Goal: Contribute content: Add original content to the website for others to see

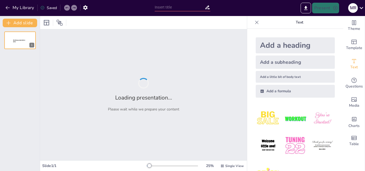
type input "ODS y Oportunidades de Innovación Social en el Ámbito Local"
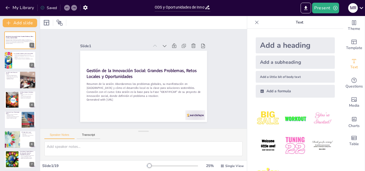
checkbox input "true"
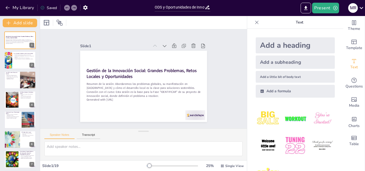
checkbox input "true"
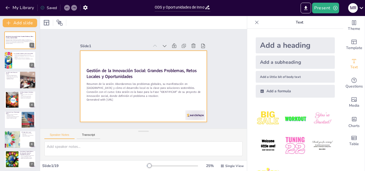
checkbox input "true"
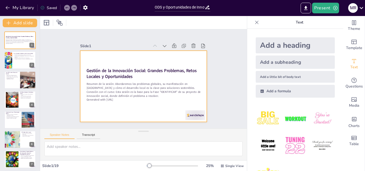
checkbox input "true"
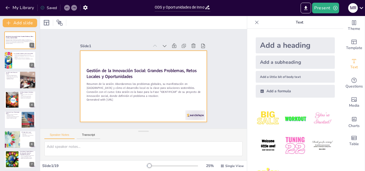
checkbox input "true"
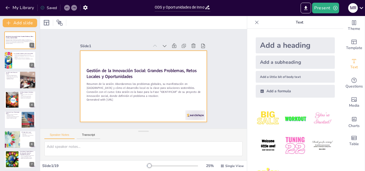
checkbox input "true"
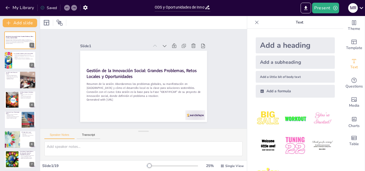
checkbox input "true"
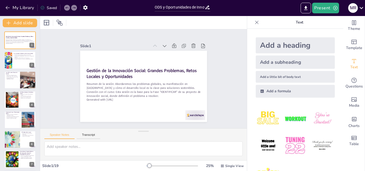
checkbox input "true"
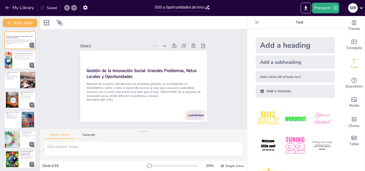
checkbox input "true"
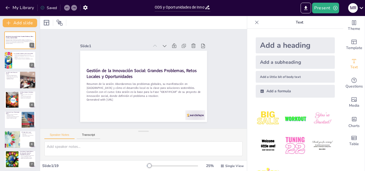
checkbox input "true"
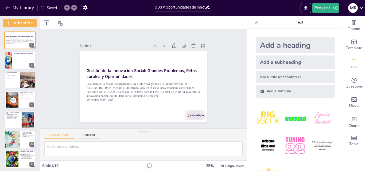
checkbox input "true"
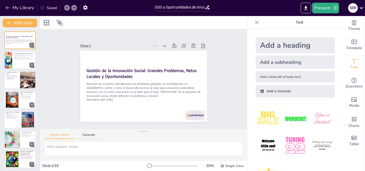
checkbox input "true"
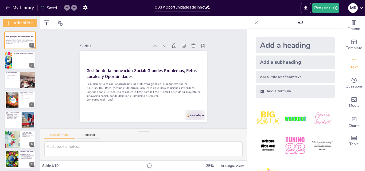
checkbox input "true"
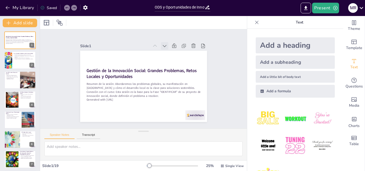
click at [175, 58] on icon at bounding box center [178, 61] width 7 height 7
checkbox input "true"
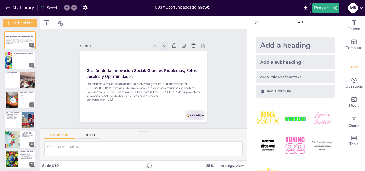
checkbox input "true"
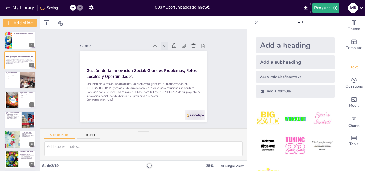
click at [168, 48] on icon at bounding box center [171, 51] width 6 height 6
checkbox input "true"
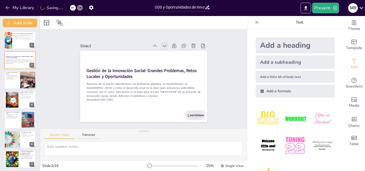
checkbox input "true"
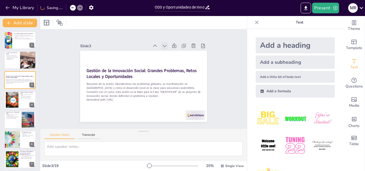
click at [174, 56] on icon at bounding box center [176, 57] width 4 height 3
checkbox input "true"
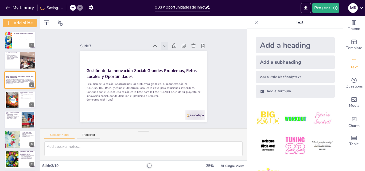
checkbox input "true"
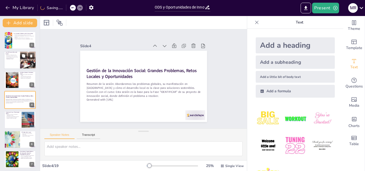
checkbox input "true"
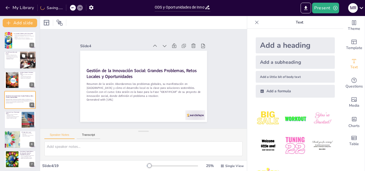
checkbox input "true"
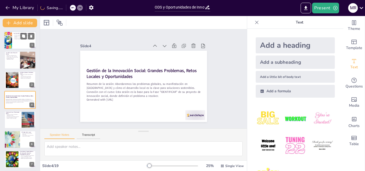
checkbox input "true"
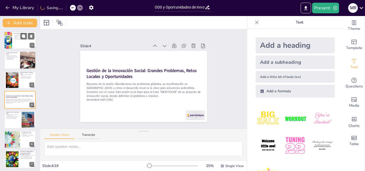
click at [15, 41] on div at bounding box center [20, 40] width 32 height 18
type textarea "La interconexión de los problemas es fundamental para entender la magnitud de l…"
checkbox input "true"
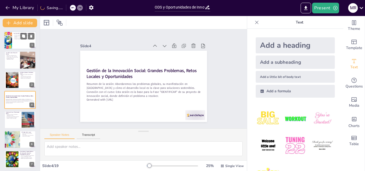
checkbox input "true"
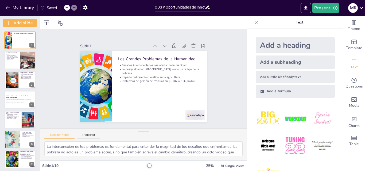
checkbox input "true"
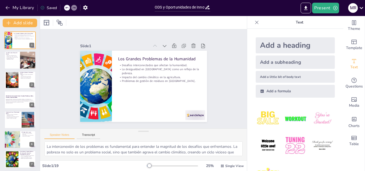
checkbox input "true"
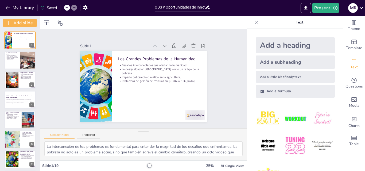
checkbox input "true"
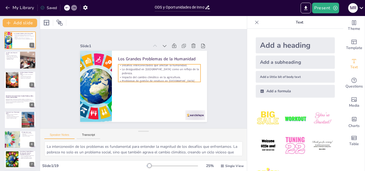
checkbox input "true"
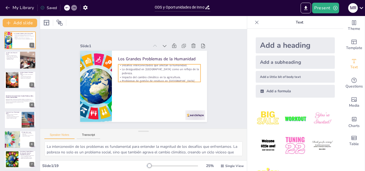
checkbox input "true"
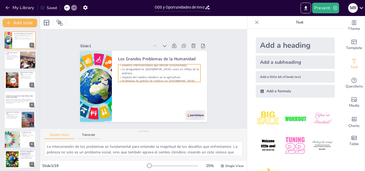
checkbox input "true"
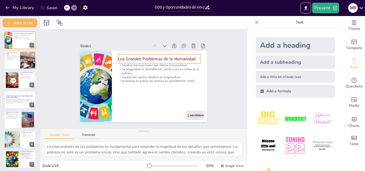
checkbox input "true"
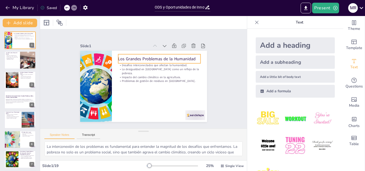
checkbox input "true"
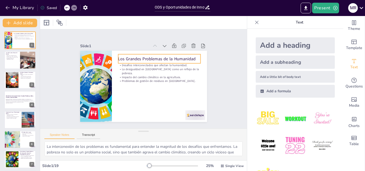
checkbox input "true"
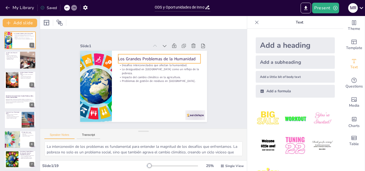
checkbox input "true"
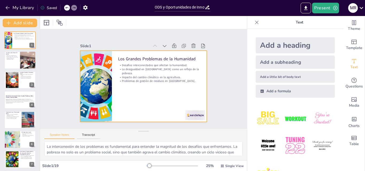
checkbox input "true"
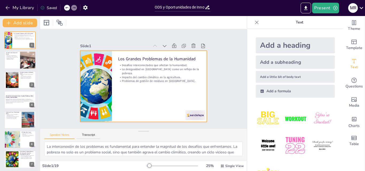
checkbox input "true"
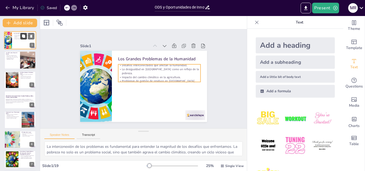
checkbox input "true"
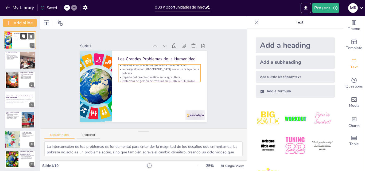
checkbox input "true"
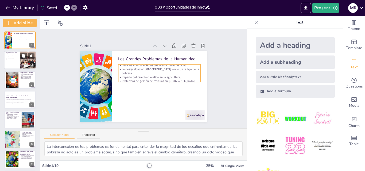
checkbox input "true"
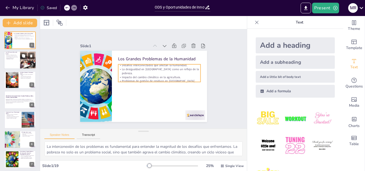
checkbox input "true"
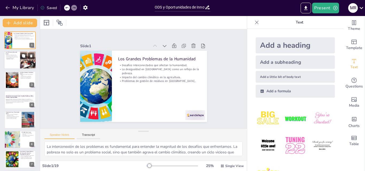
checkbox input "true"
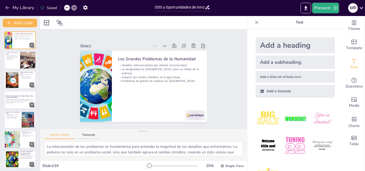
checkbox input "true"
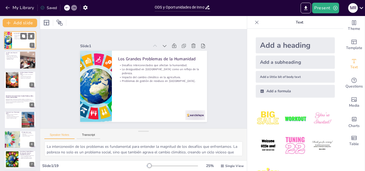
checkbox input "true"
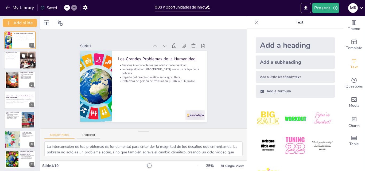
checkbox input "true"
click at [28, 63] on div at bounding box center [27, 60] width 27 height 18
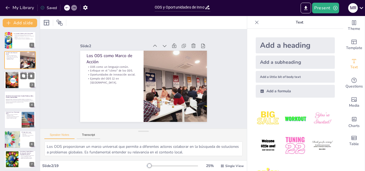
click at [8, 83] on div at bounding box center [12, 80] width 24 height 16
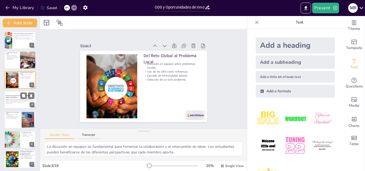
click at [28, 103] on p "Generated with [URL]" at bounding box center [20, 103] width 29 height 1
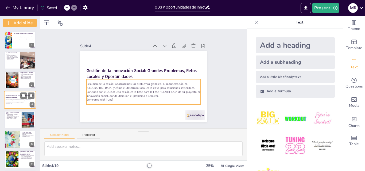
scroll to position [1, 0]
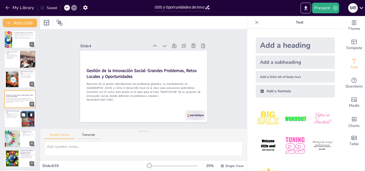
click at [14, 116] on p "Uso de tecnología en la solución." at bounding box center [13, 116] width 14 height 1
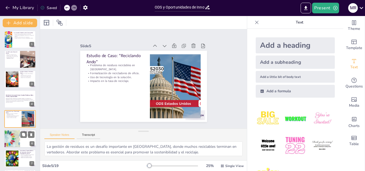
scroll to position [21, 0]
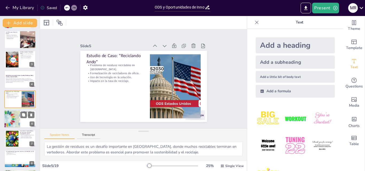
click at [12, 122] on div at bounding box center [12, 119] width 36 height 18
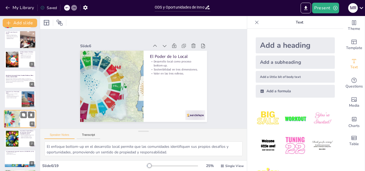
scroll to position [41, 0]
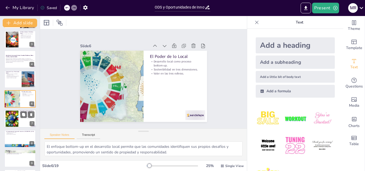
click at [10, 120] on div at bounding box center [12, 119] width 29 height 16
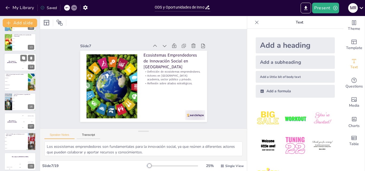
scroll to position [240, 0]
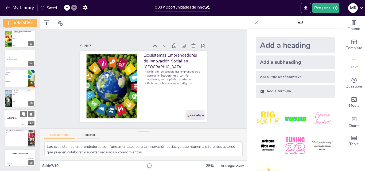
click at [14, 118] on h4 "The winner is [PERSON_NAME]" at bounding box center [12, 118] width 16 height 3
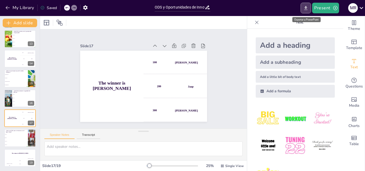
click at [308, 5] on icon "Export to PowerPoint" at bounding box center [306, 8] width 6 height 6
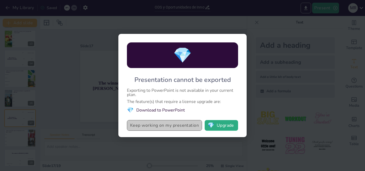
click at [172, 127] on button "Keep working on my presentation" at bounding box center [164, 125] width 75 height 11
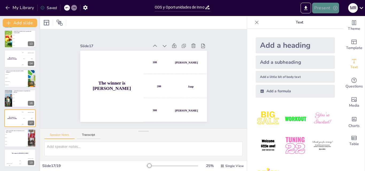
click at [329, 7] on button "Present" at bounding box center [325, 8] width 27 height 11
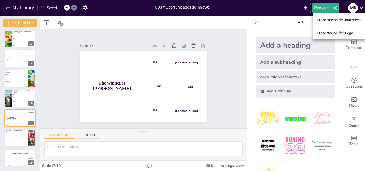
click at [319, 19] on font "Presentación de vista previa" at bounding box center [339, 20] width 45 height 4
